Goal: Task Accomplishment & Management: Manage account settings

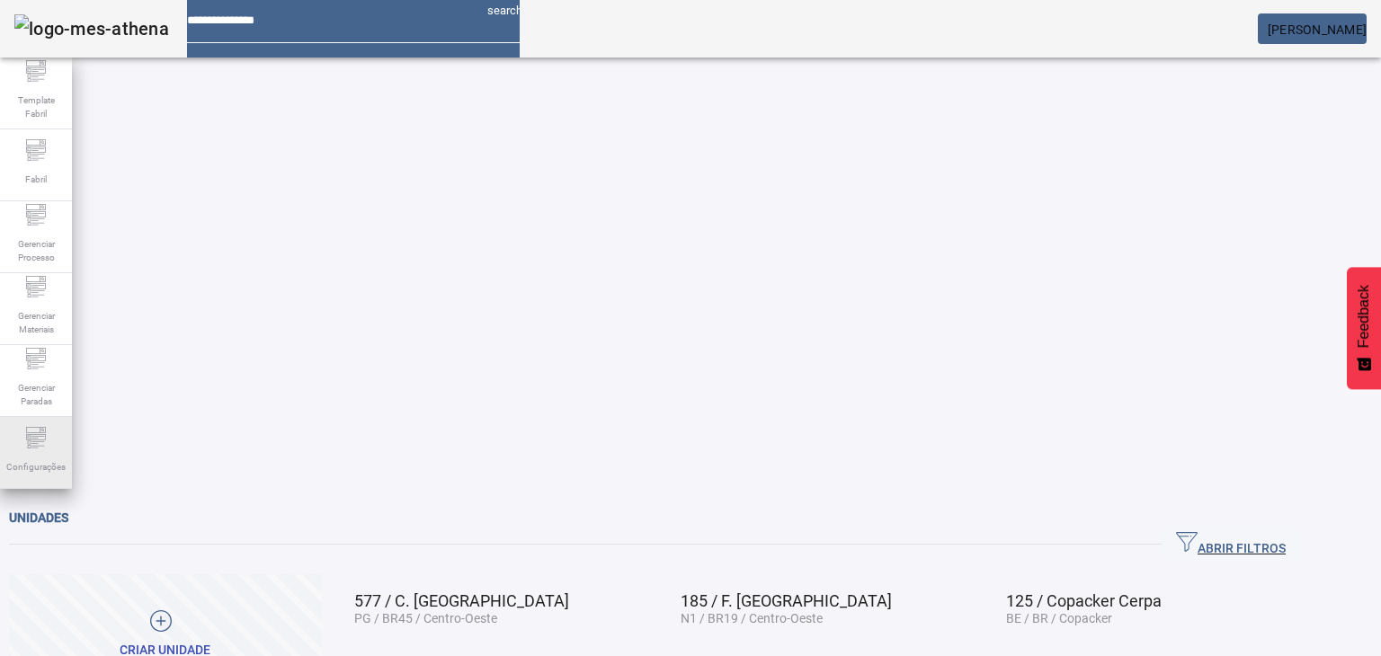
click at [40, 458] on span "Configurações" at bounding box center [36, 467] width 70 height 24
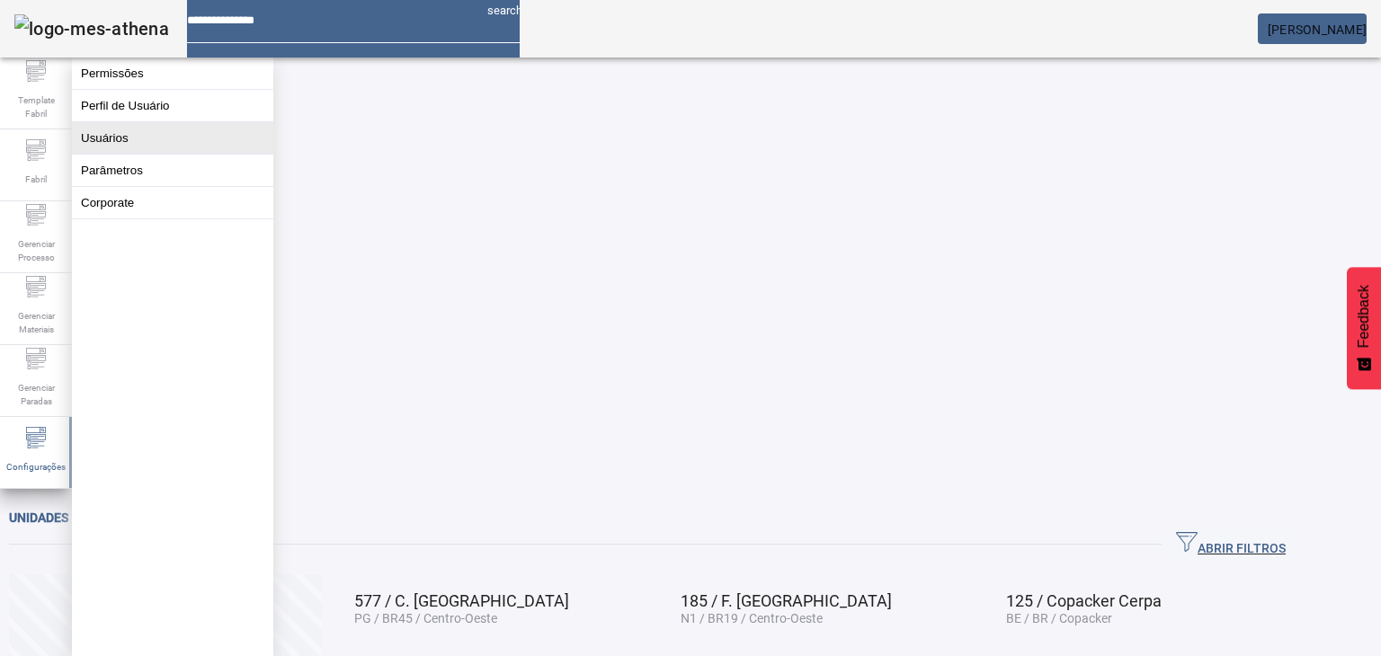
click at [133, 154] on button "Usuários" at bounding box center [172, 137] width 201 height 31
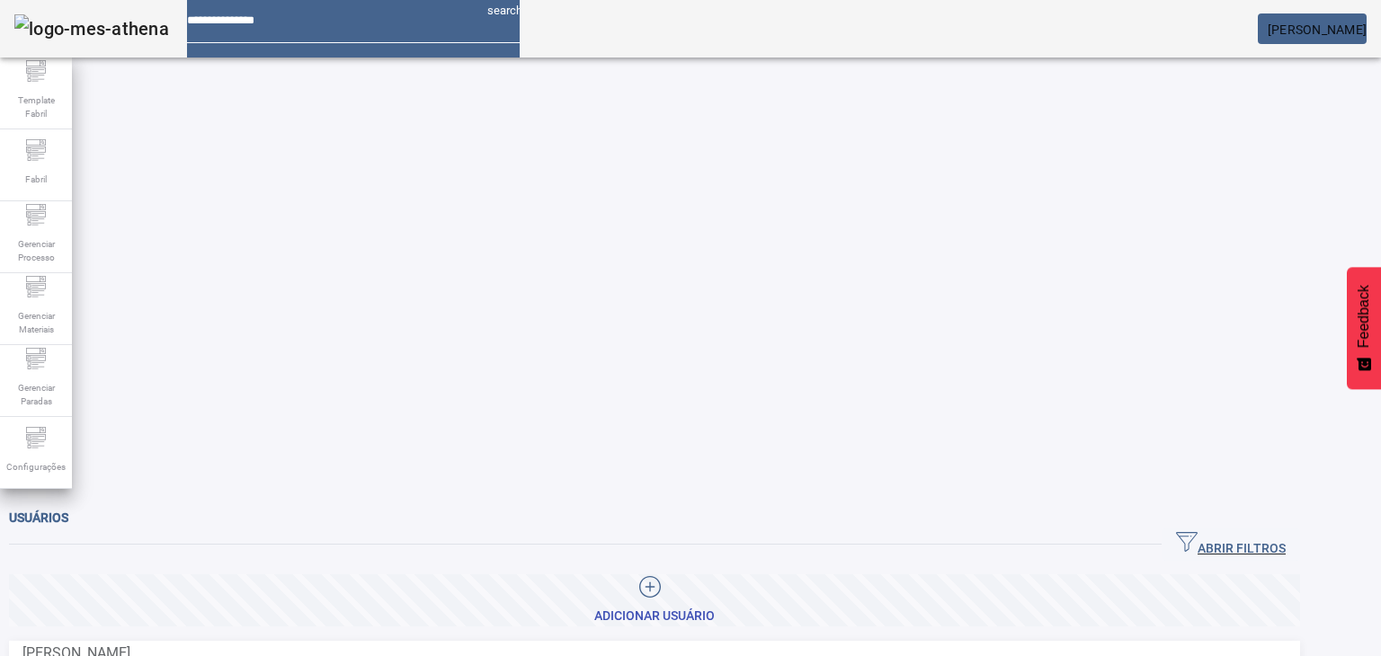
click at [661, 576] on icon at bounding box center [650, 587] width 22 height 22
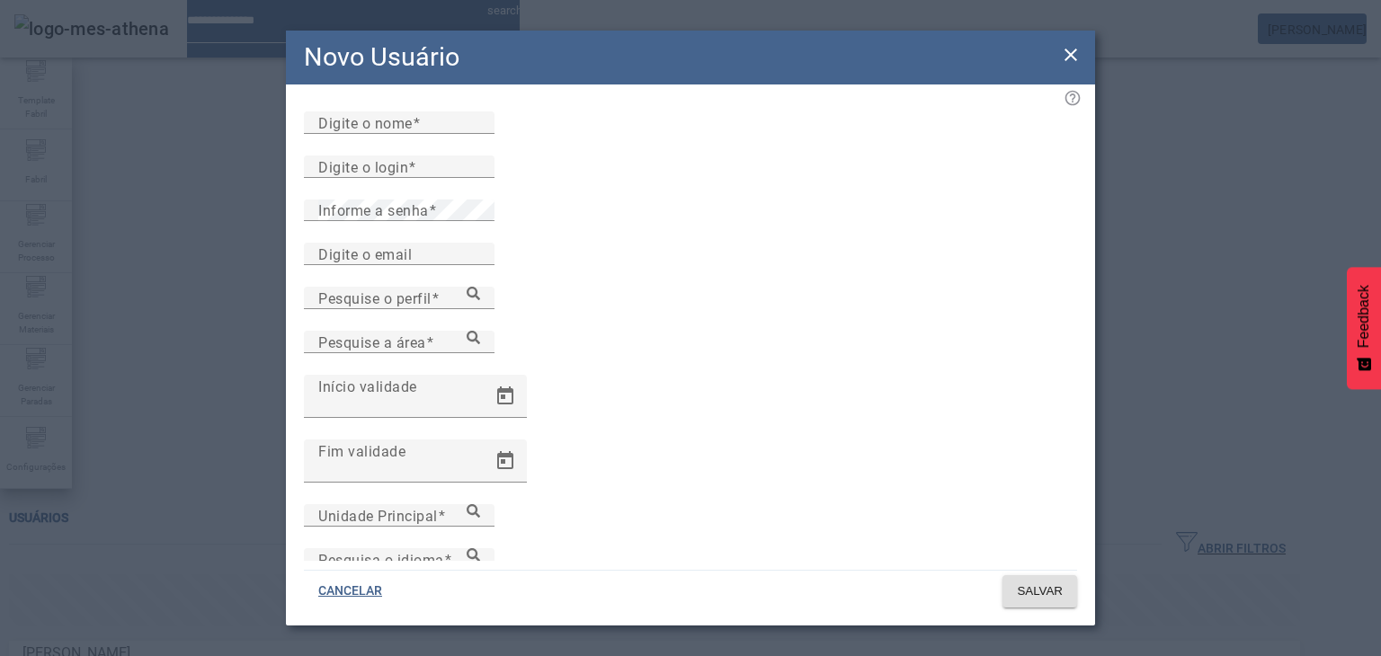
click at [1079, 55] on icon at bounding box center [1071, 55] width 22 height 22
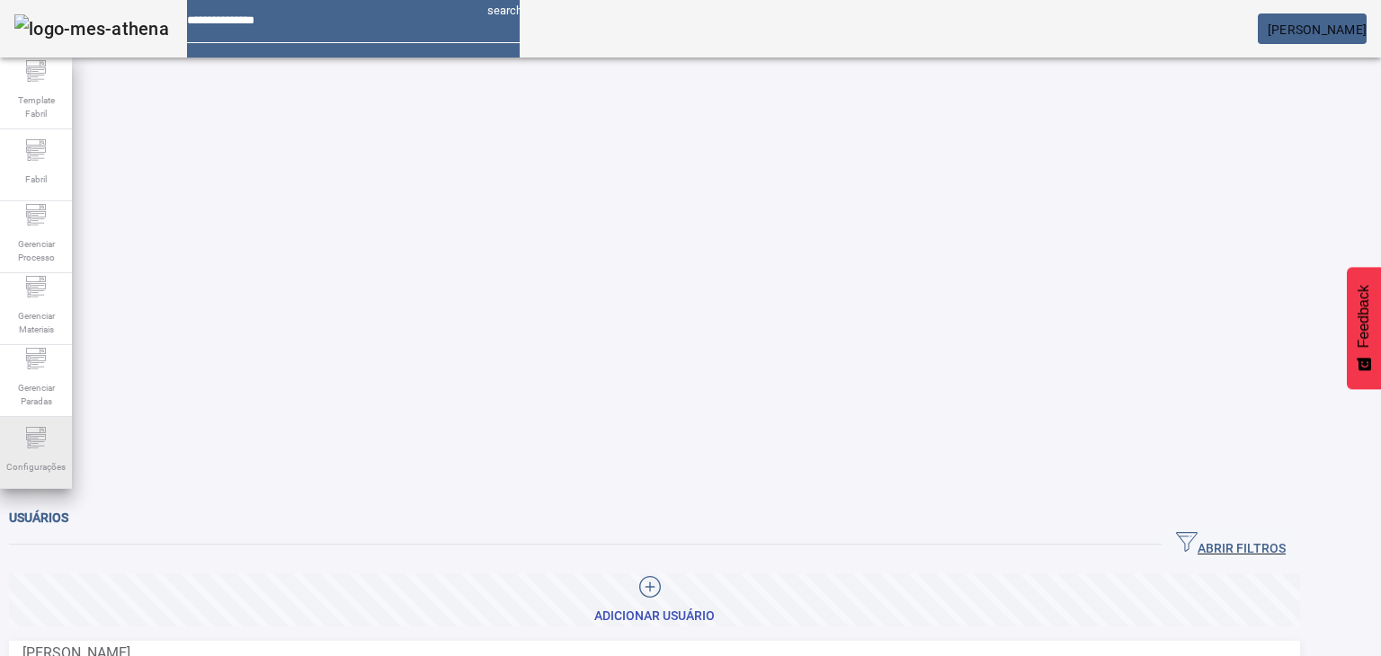
click at [51, 458] on span "Configurações" at bounding box center [36, 467] width 70 height 24
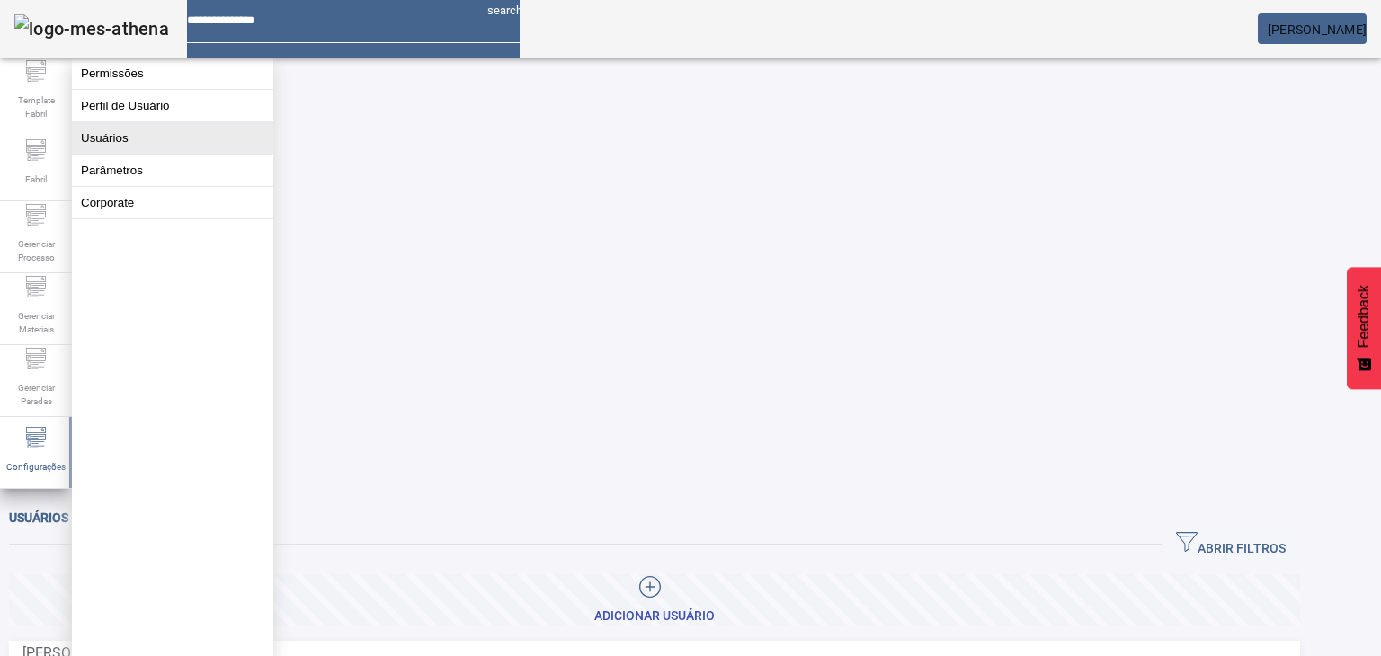
click at [165, 148] on button "Usuários" at bounding box center [172, 137] width 201 height 31
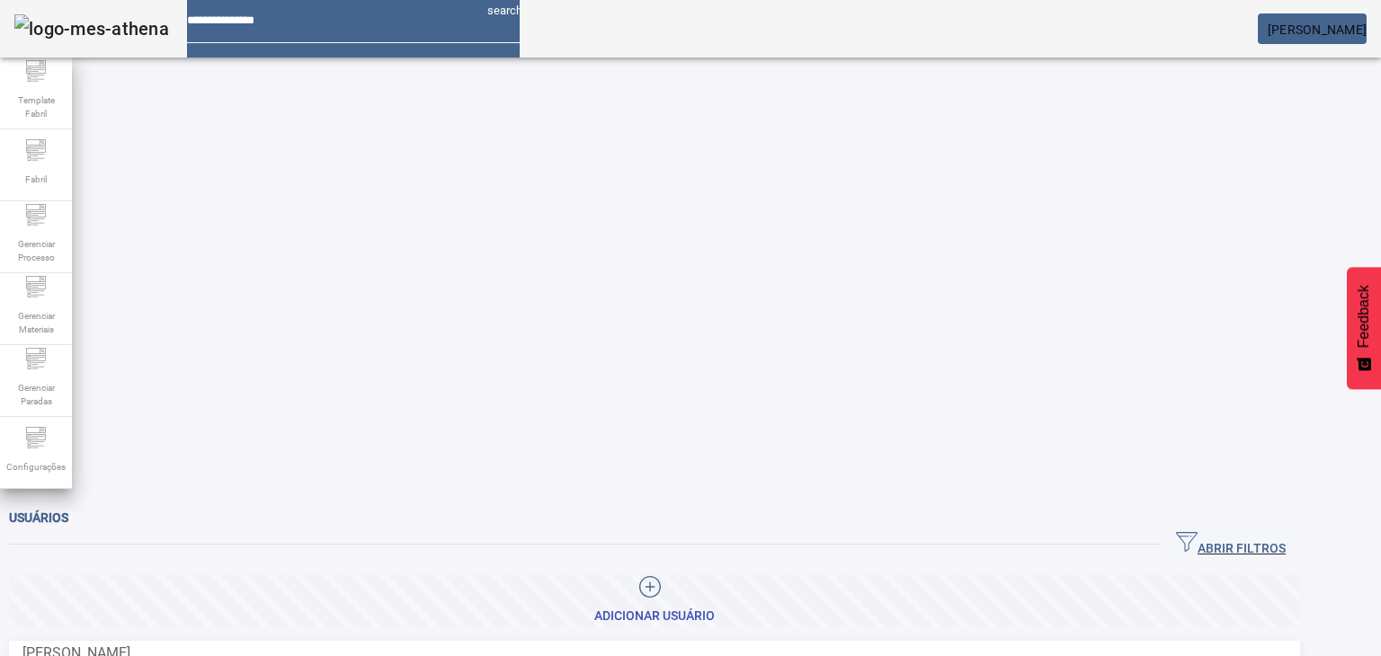
click at [661, 576] on icon at bounding box center [650, 587] width 22 height 22
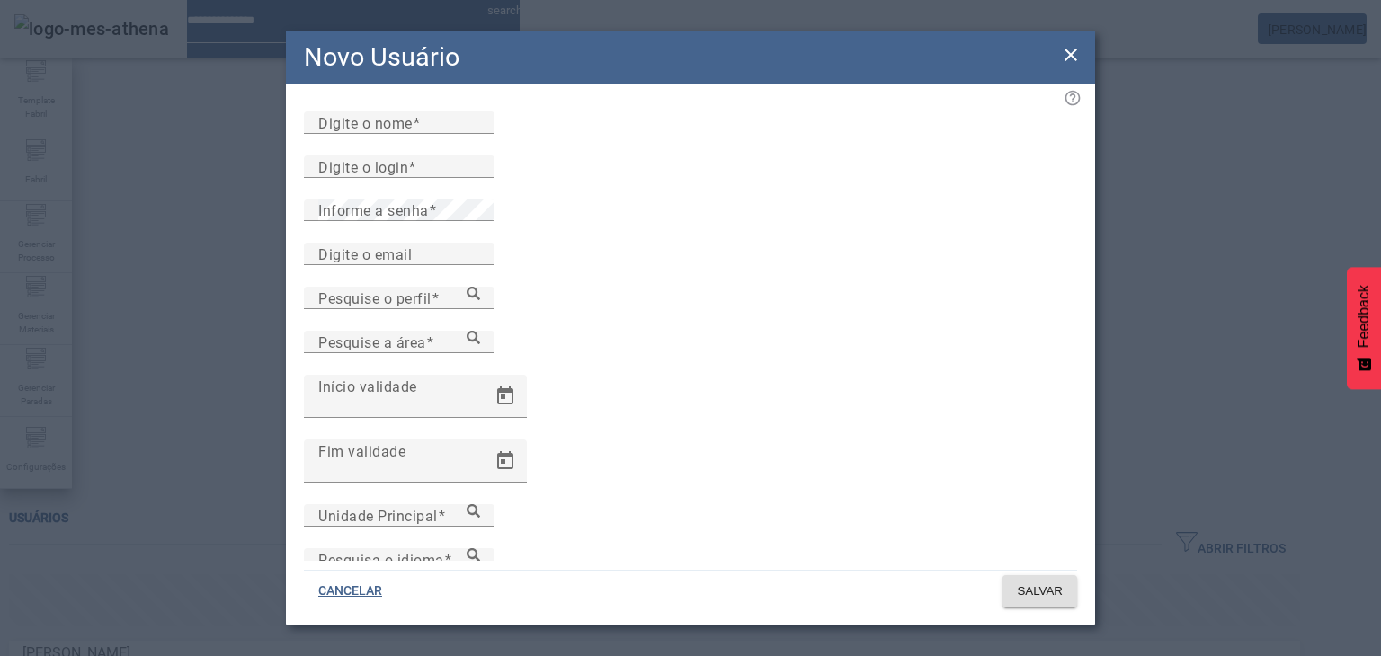
click at [1076, 54] on icon at bounding box center [1071, 55] width 22 height 22
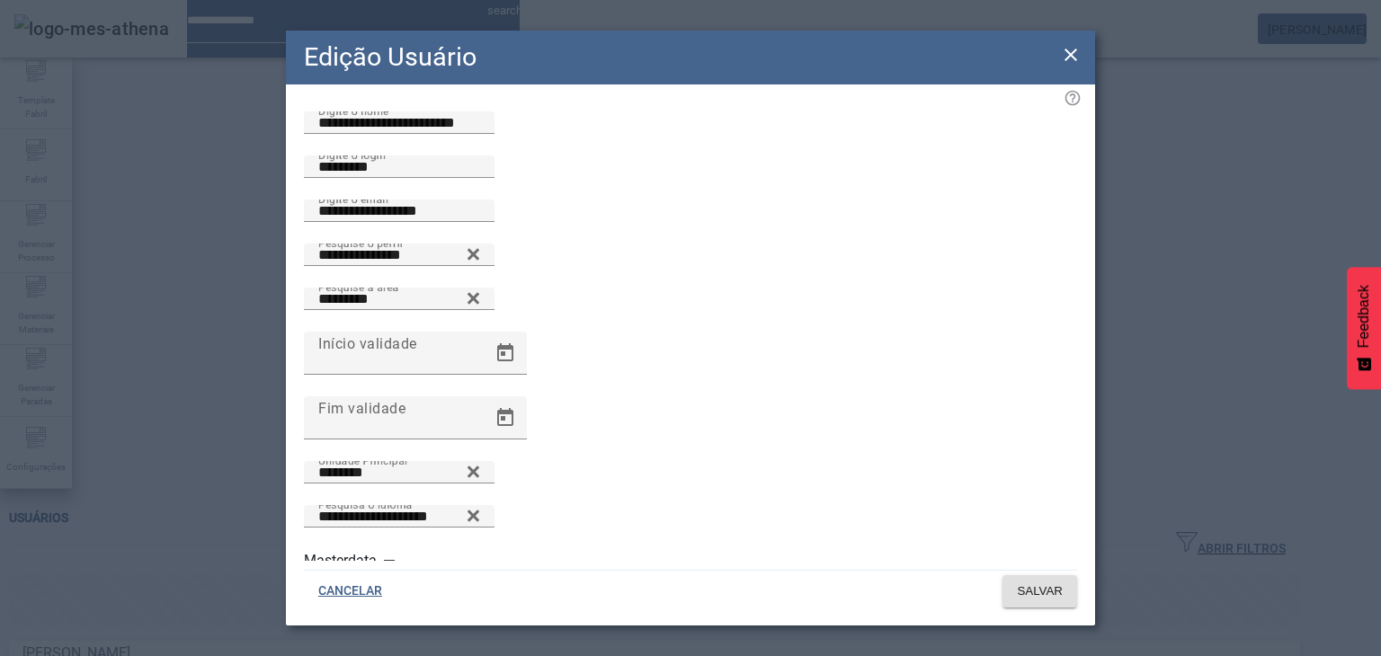
click at [1063, 52] on icon at bounding box center [1071, 55] width 22 height 22
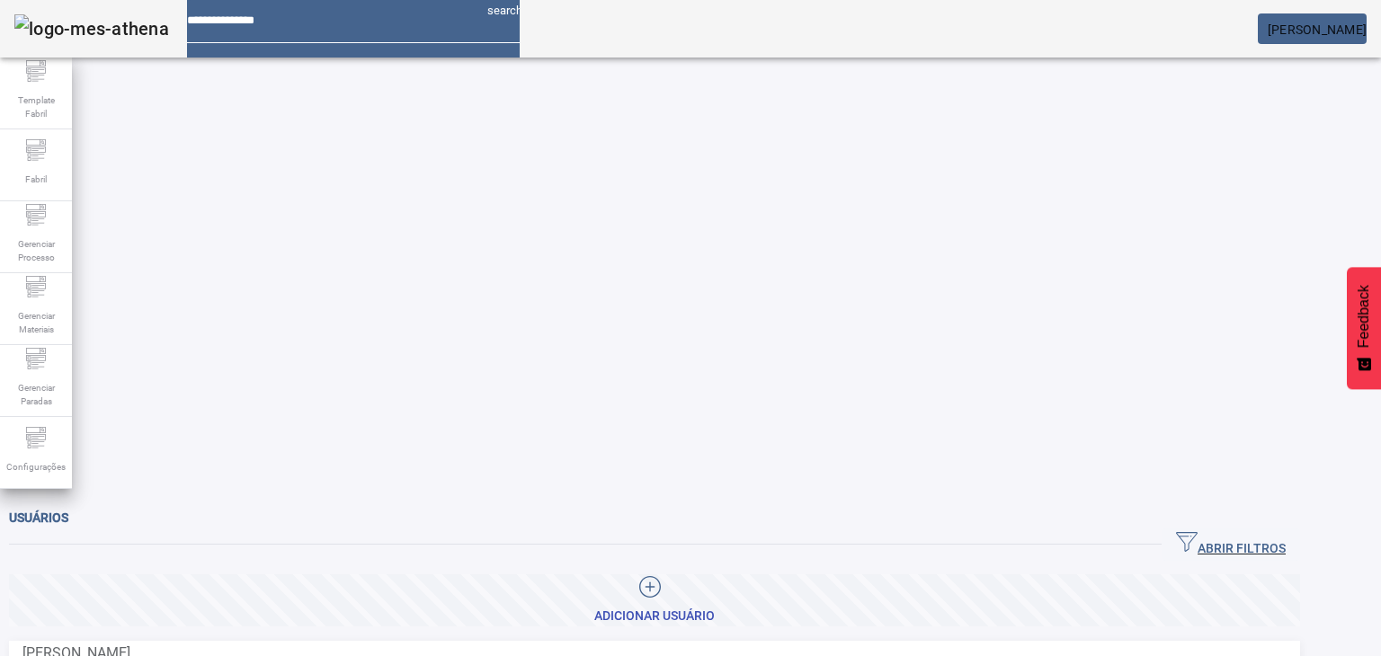
click at [661, 576] on icon at bounding box center [650, 587] width 22 height 22
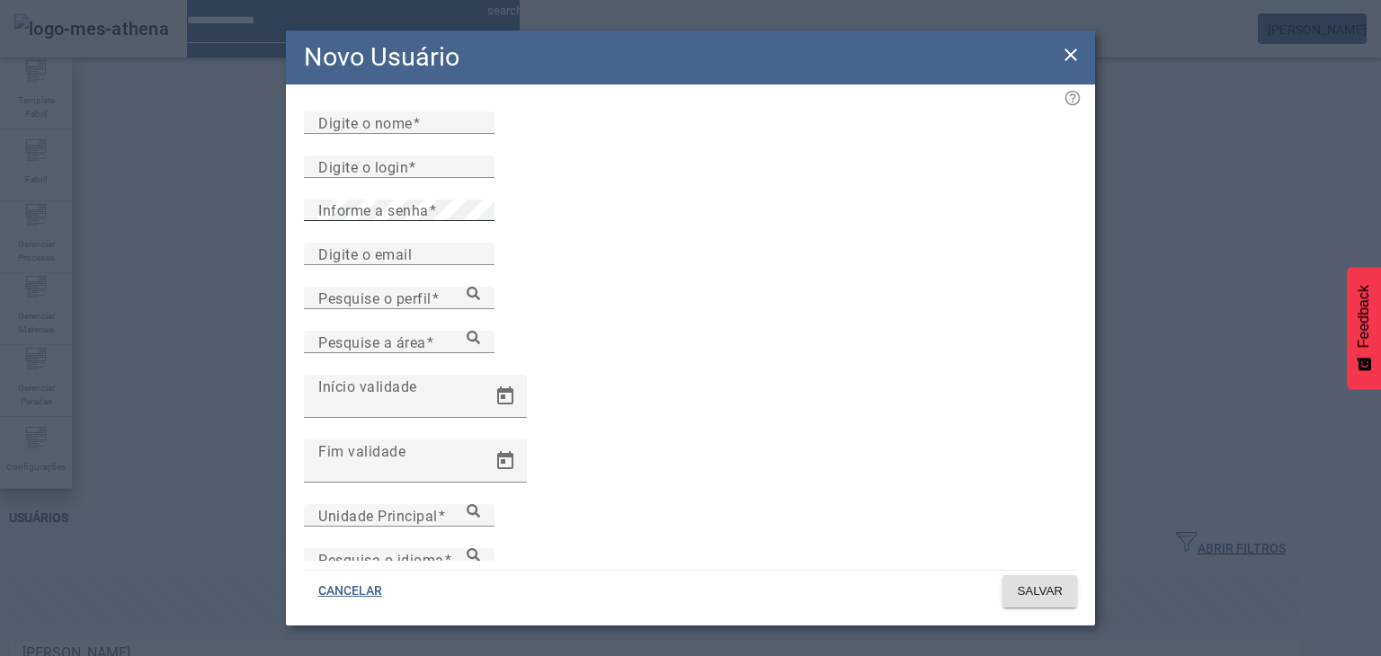
click at [396, 219] on mat-label "Informe a senha" at bounding box center [373, 210] width 111 height 17
click at [357, 131] on mat-label "Digite o nome" at bounding box center [365, 122] width 94 height 17
click at [357, 134] on input "Digite o nome" at bounding box center [399, 123] width 162 height 22
drag, startPoint x: 1074, startPoint y: 58, endPoint x: 1050, endPoint y: 69, distance: 26.9
click at [1074, 58] on icon at bounding box center [1070, 55] width 13 height 13
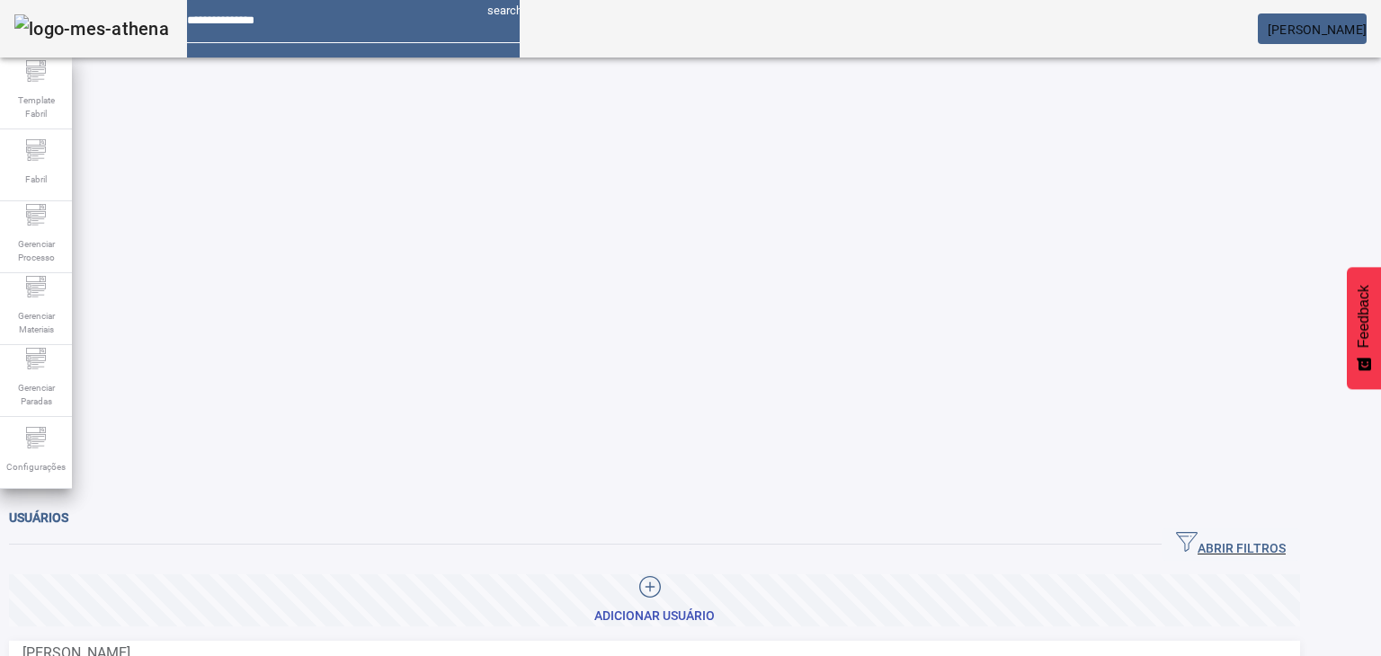
click at [1270, 29] on span "[PERSON_NAME]" at bounding box center [1317, 29] width 99 height 14
